Goal: Transaction & Acquisition: Obtain resource

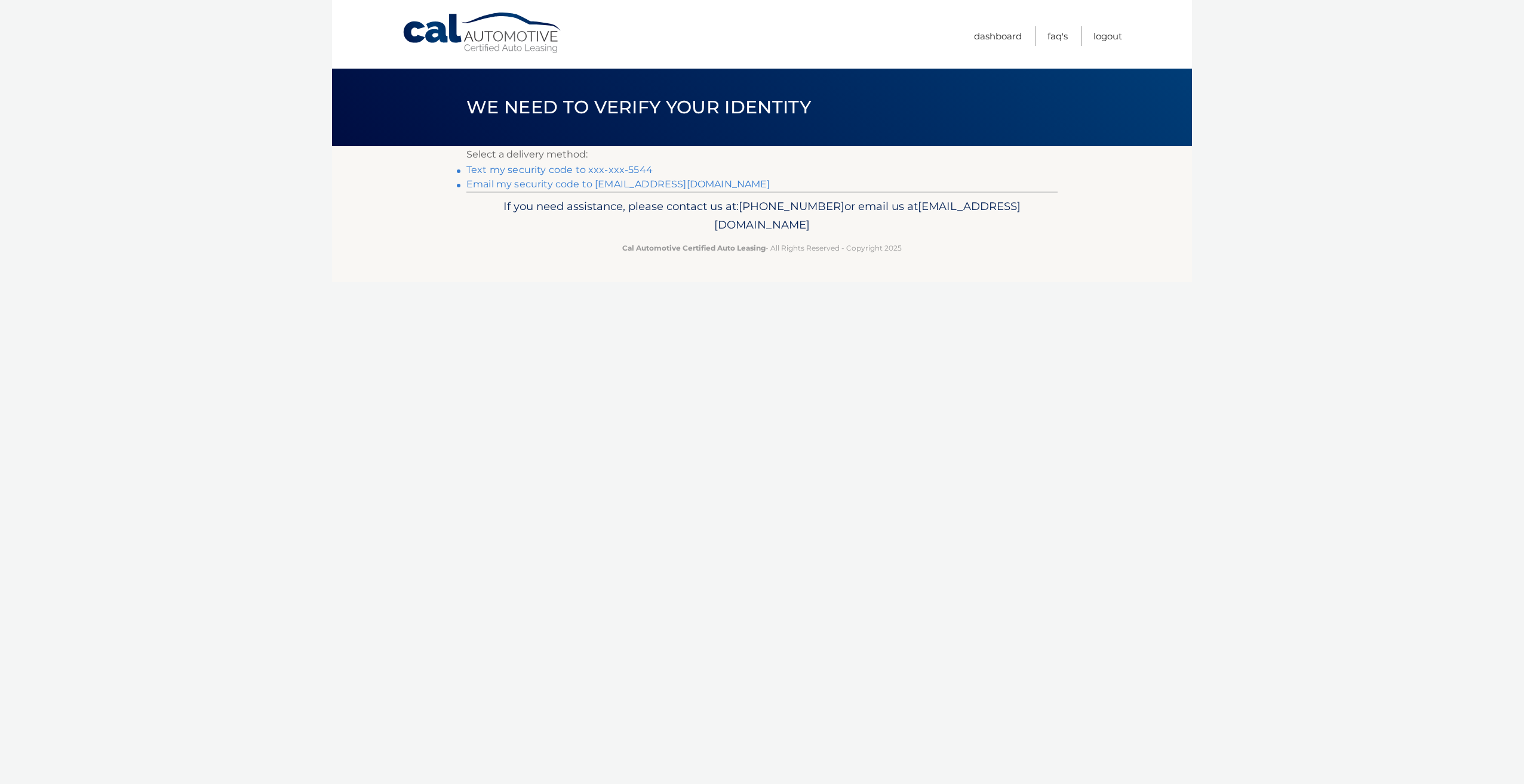
click at [556, 171] on link "Text my security code to xxx-xxx-5544" at bounding box center [559, 170] width 186 height 11
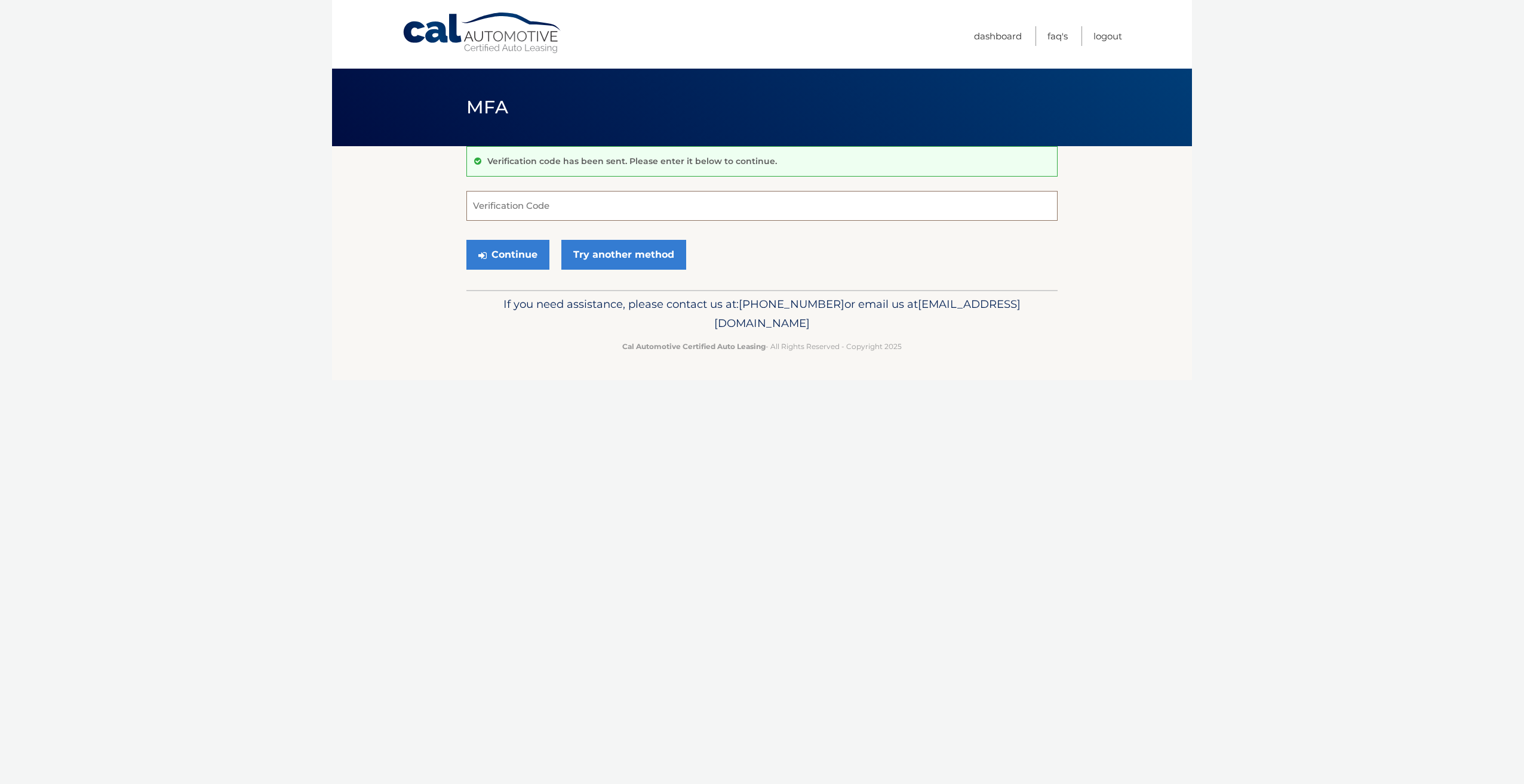
click at [523, 202] on input "Verification Code" at bounding box center [762, 206] width 592 height 30
type input "286204"
click at [516, 243] on button "Continue" at bounding box center [508, 255] width 83 height 30
click at [525, 252] on button "Continue" at bounding box center [508, 255] width 83 height 30
click at [520, 211] on input "Verification Code" at bounding box center [762, 206] width 592 height 30
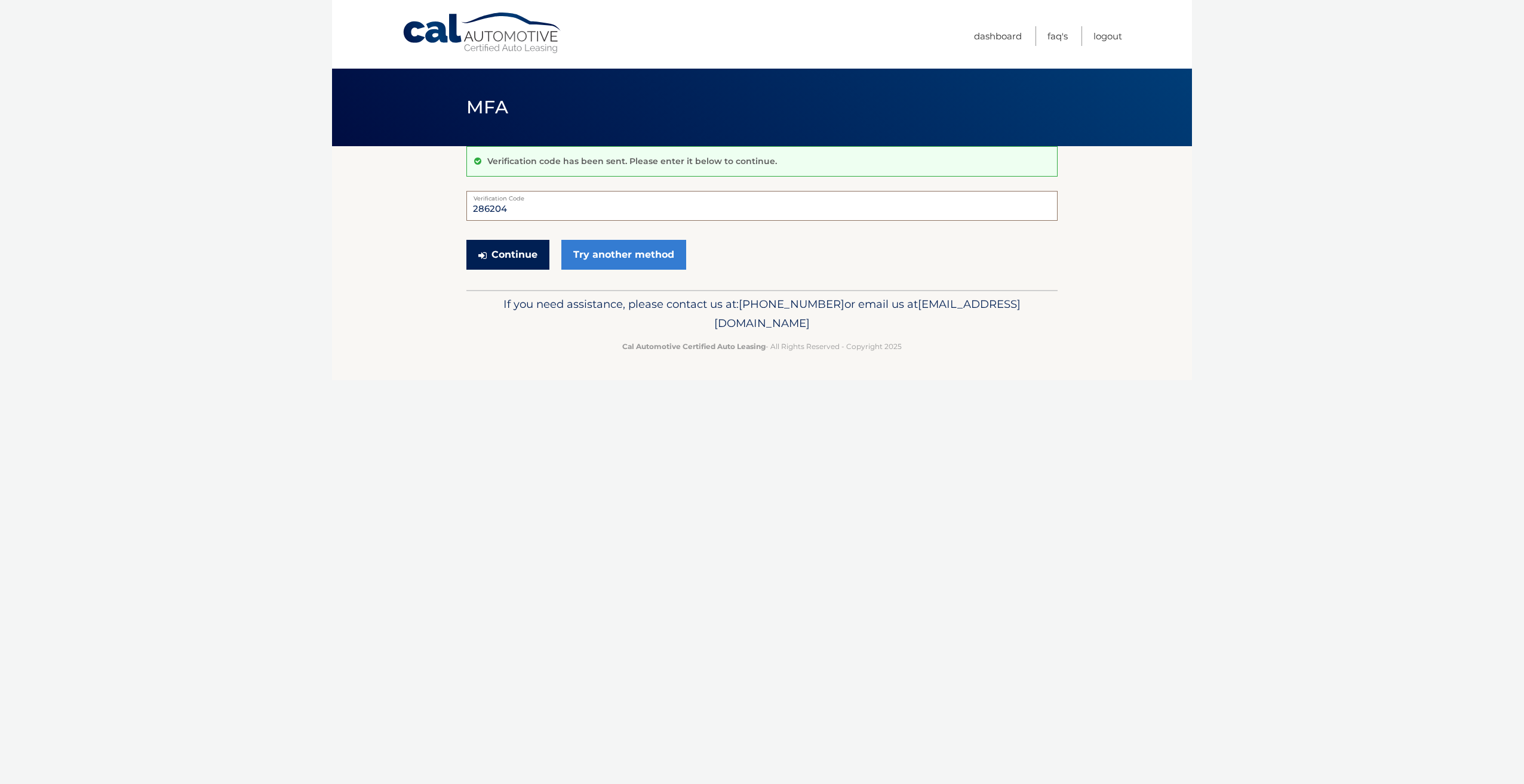
type input "286204"
click at [509, 252] on button "Continue" at bounding box center [508, 255] width 83 height 30
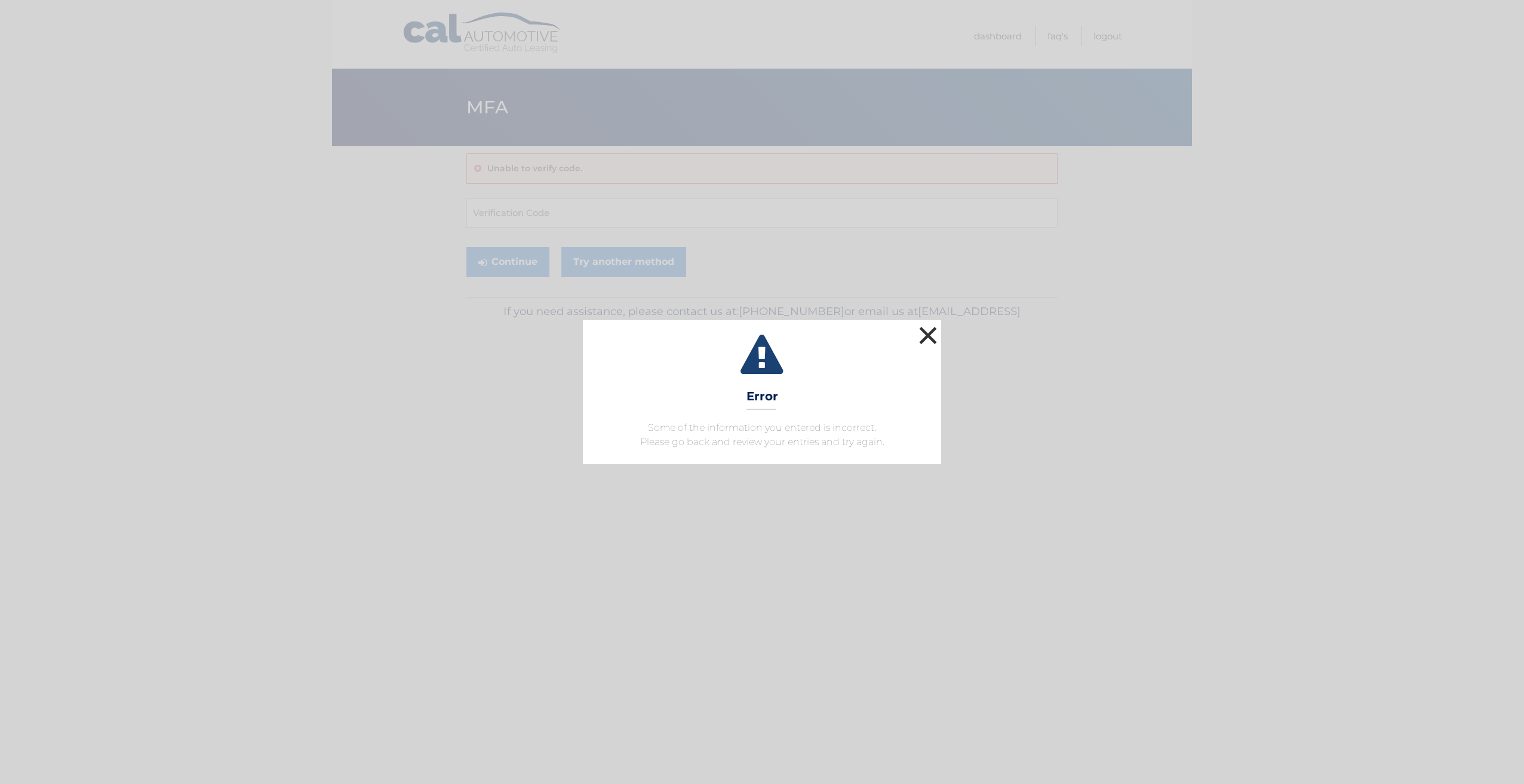
click at [928, 336] on button "×" at bounding box center [928, 335] width 24 height 23
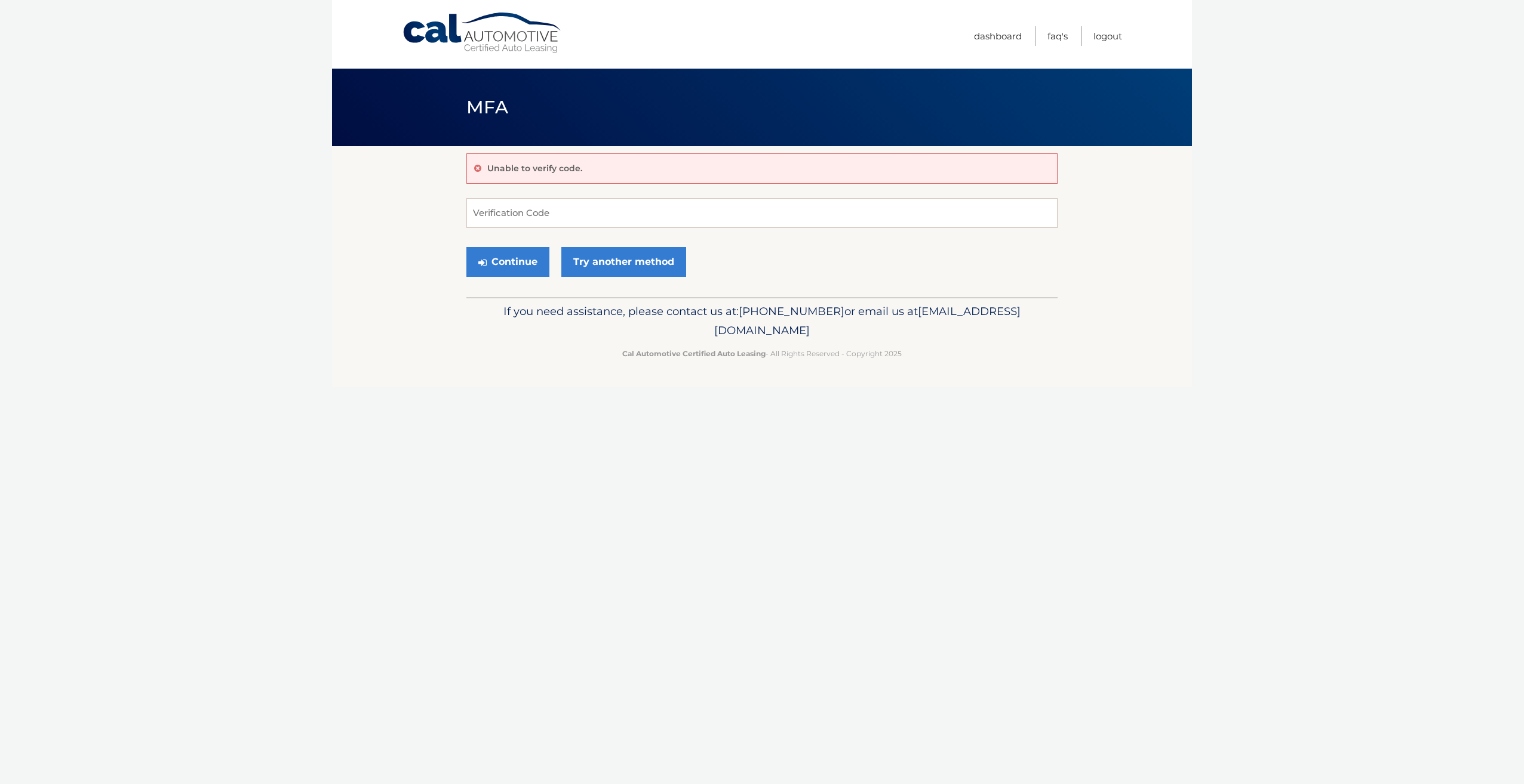
click at [595, 399] on div "Cal Automotive Menu Dashboard FAQ's Logout MFA" at bounding box center [762, 392] width 860 height 784
click at [639, 262] on link "Try another method" at bounding box center [623, 262] width 125 height 30
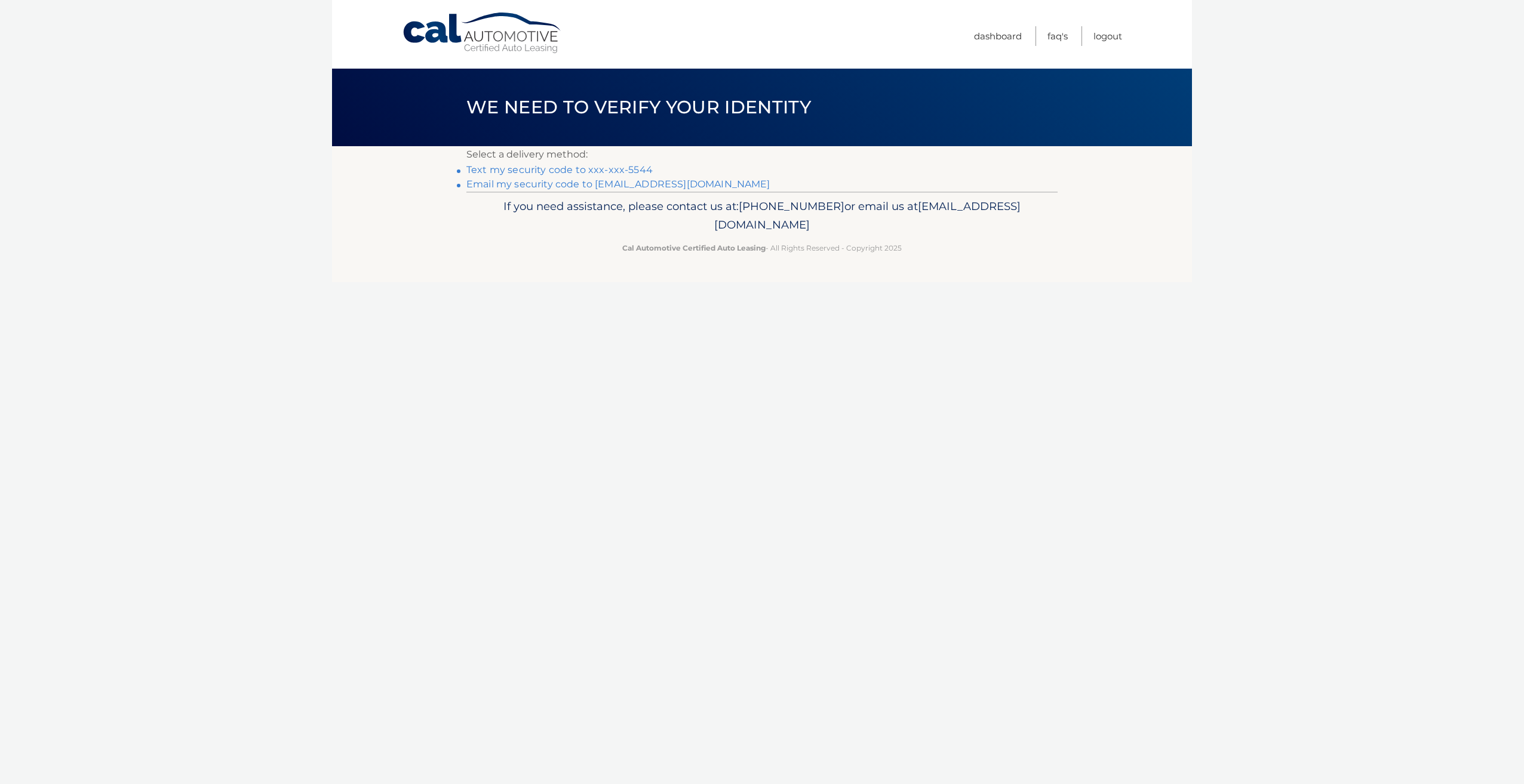
click at [527, 186] on link "Email my security code to b******@arbor.com" at bounding box center [618, 184] width 304 height 11
click at [513, 168] on link "Text my security code to xxx-xxx-5544" at bounding box center [559, 170] width 186 height 11
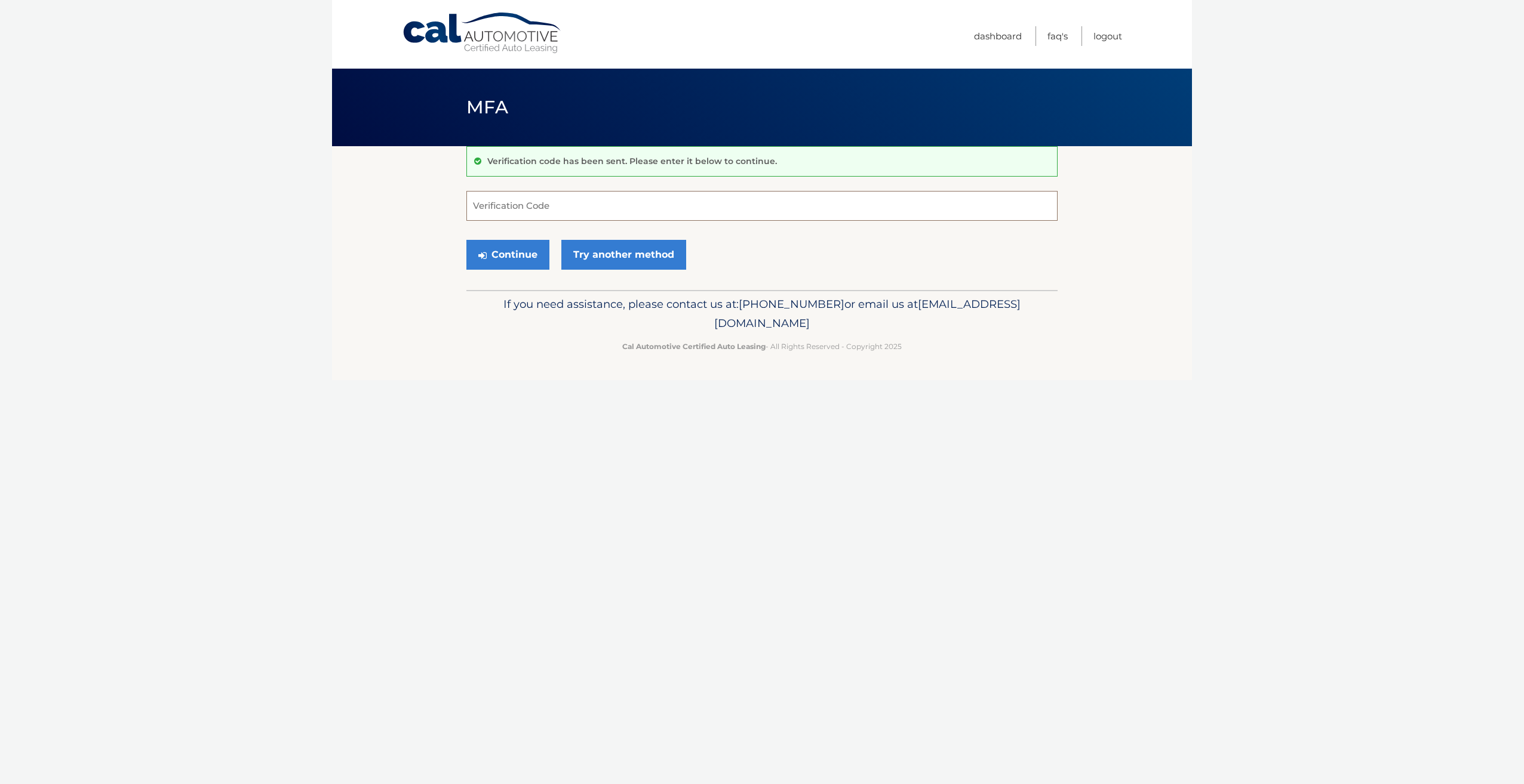
click at [531, 208] on input "Verification Code" at bounding box center [762, 206] width 592 height 30
type input "874249"
click at [521, 256] on button "Continue" at bounding box center [508, 255] width 83 height 30
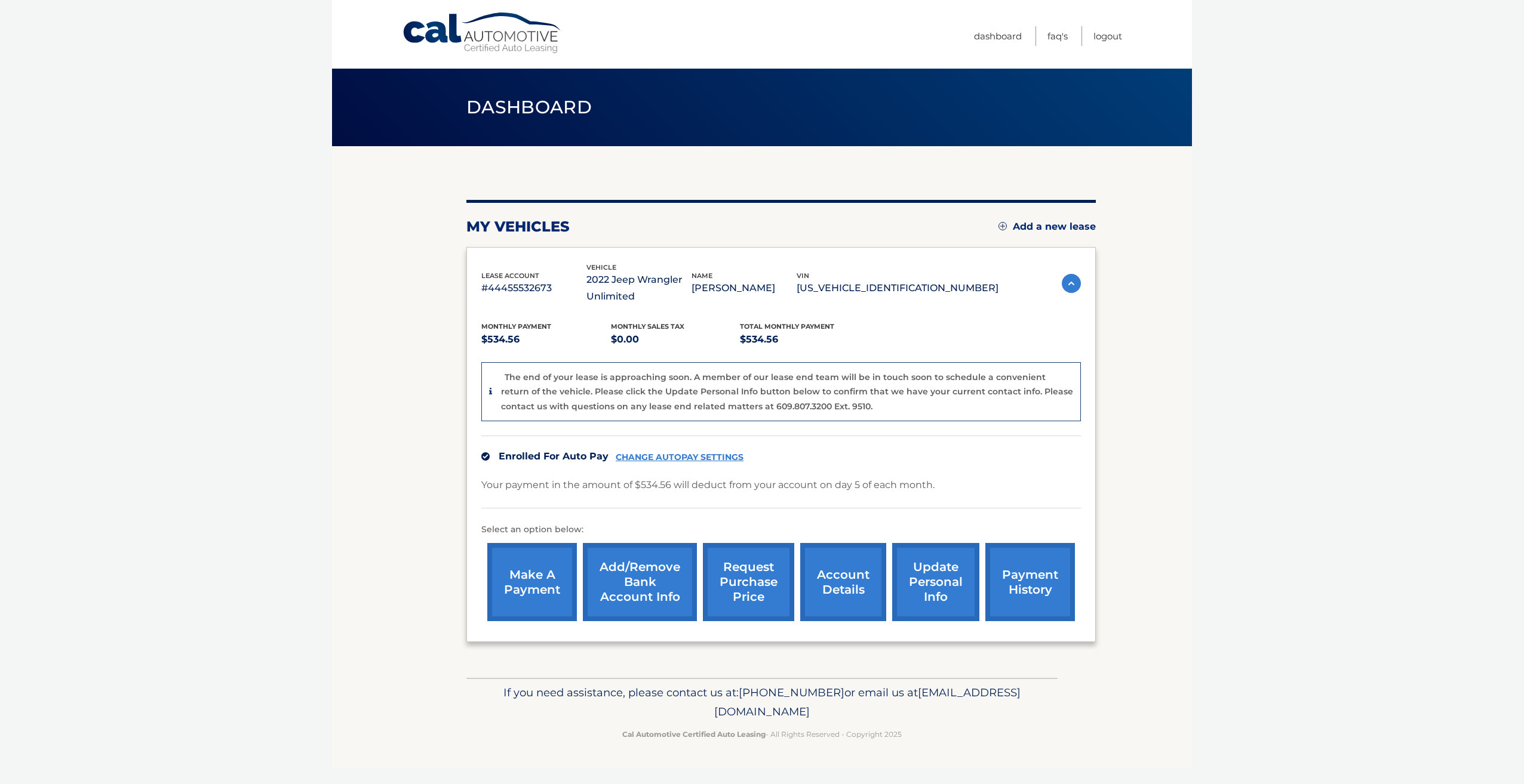
click at [743, 589] on link "request purchase price" at bounding box center [748, 583] width 92 height 78
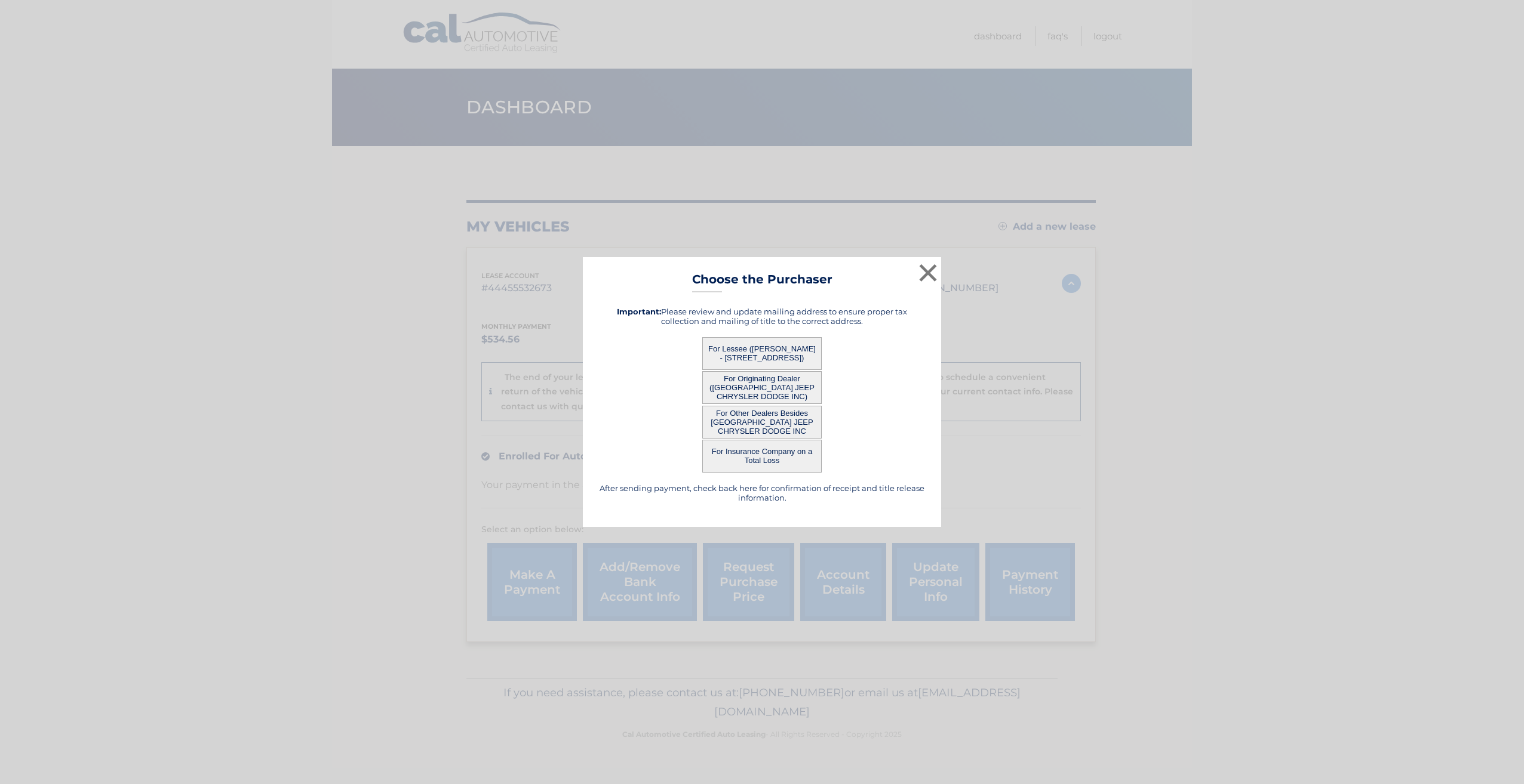
click at [777, 352] on button "For Lessee ([PERSON_NAME] - [STREET_ADDRESS])" at bounding box center [762, 354] width 119 height 33
click at [777, 342] on button "For Lessee ([PERSON_NAME] - [STREET_ADDRESS])" at bounding box center [762, 354] width 119 height 33
click at [762, 343] on button "For Lessee ([PERSON_NAME] - [STREET_ADDRESS])" at bounding box center [762, 354] width 119 height 33
click at [762, 344] on button "For Lessee ([PERSON_NAME] - [STREET_ADDRESS])" at bounding box center [762, 354] width 119 height 33
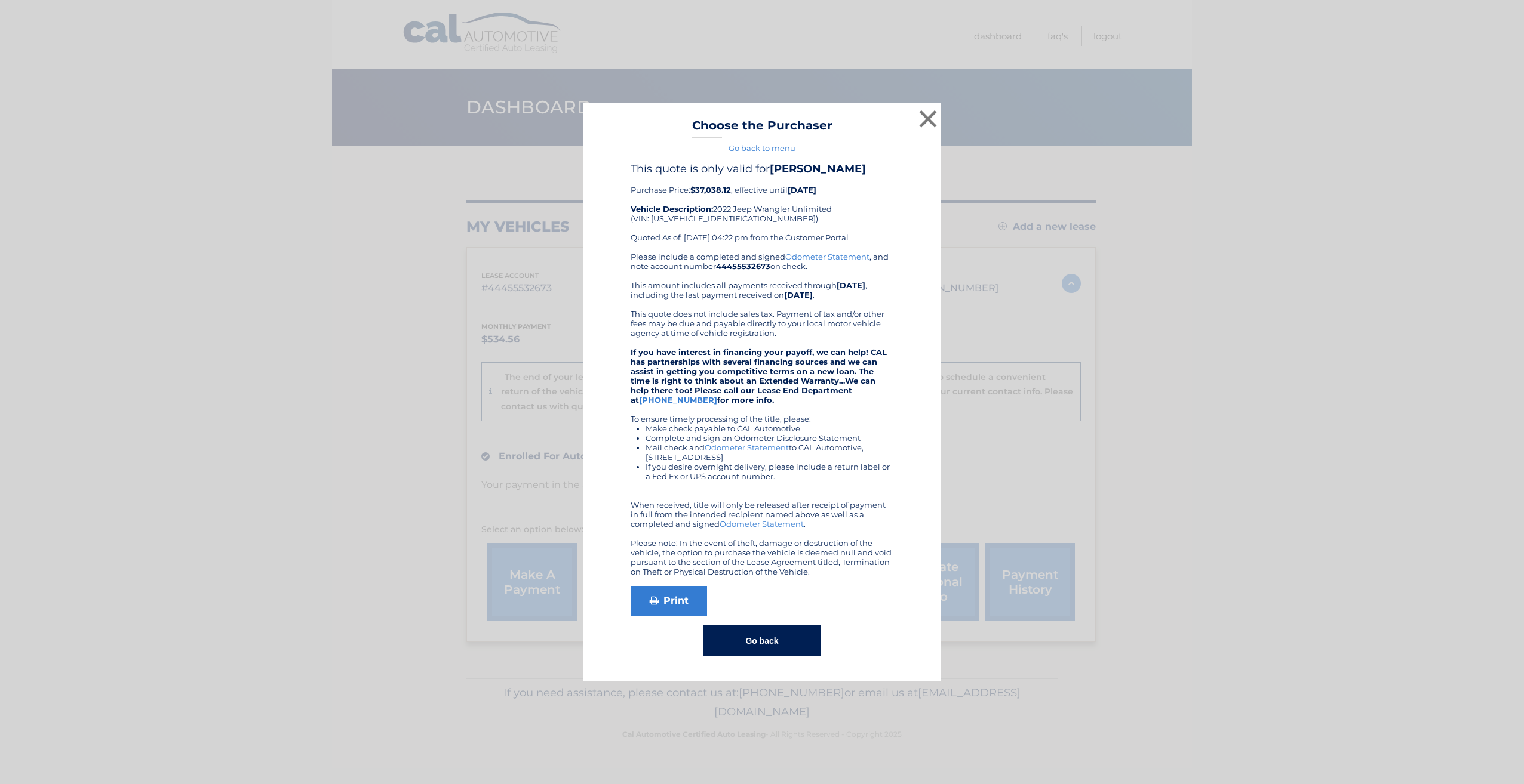
drag, startPoint x: 776, startPoint y: 643, endPoint x: 777, endPoint y: 637, distance: 6.1
click at [777, 641] on button "Go back" at bounding box center [762, 641] width 117 height 31
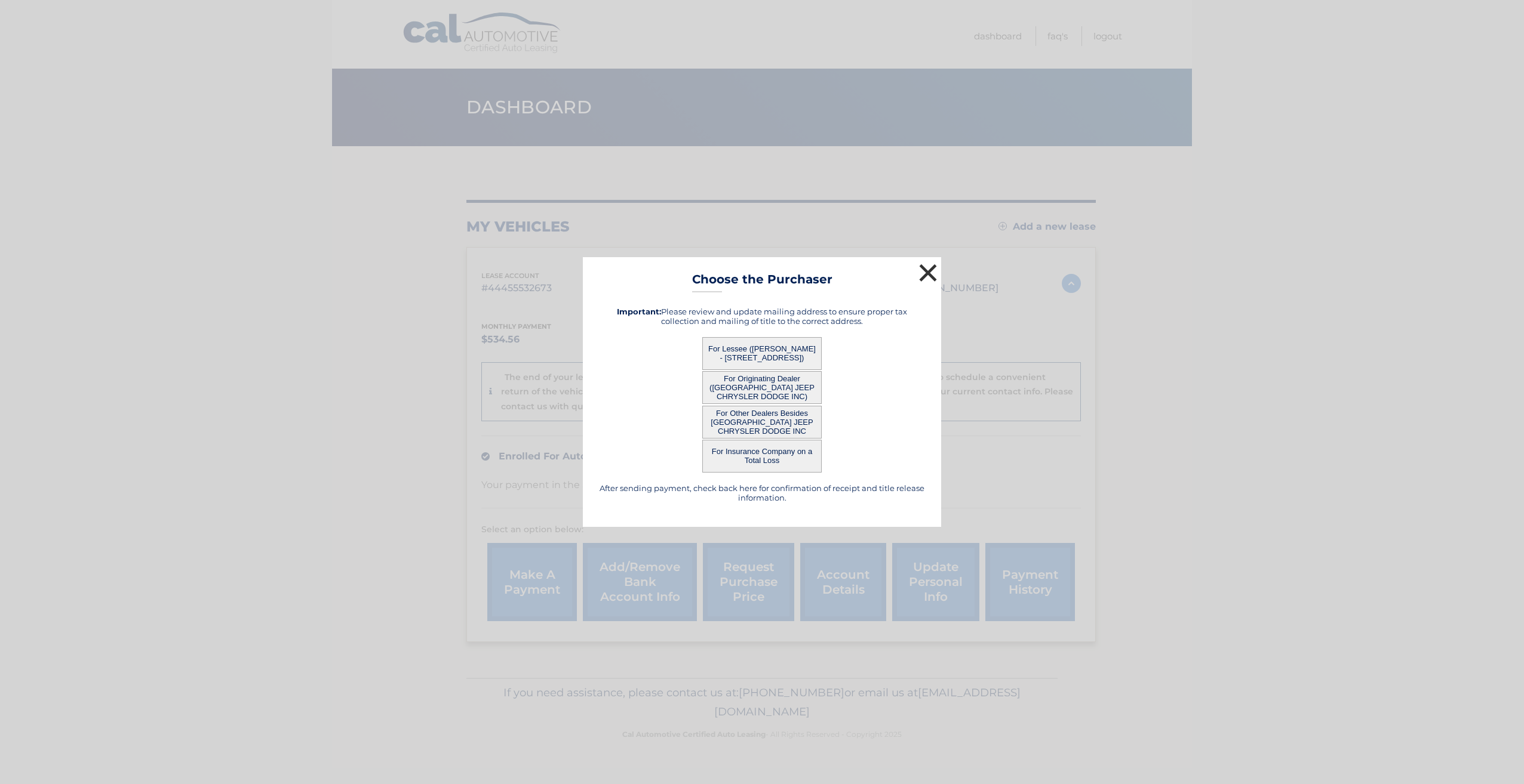
drag, startPoint x: 932, startPoint y: 275, endPoint x: 950, endPoint y: 285, distance: 20.6
click at [932, 275] on button "×" at bounding box center [928, 273] width 24 height 23
